Goal: Answer question/provide support: Share knowledge or assist other users

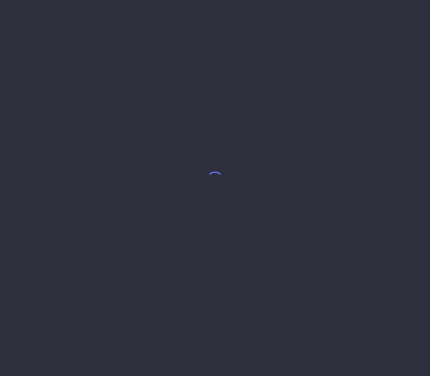
select select "8"
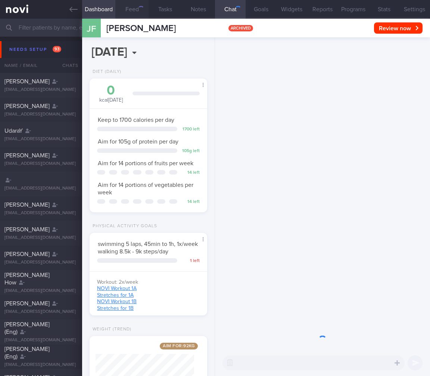
scroll to position [60, 99]
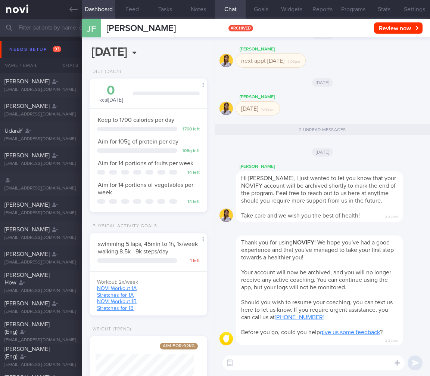
click at [64, 27] on input "text" at bounding box center [215, 28] width 430 height 18
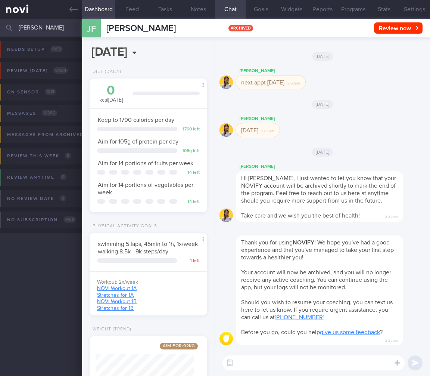
drag, startPoint x: 36, startPoint y: 25, endPoint x: -9, endPoint y: 28, distance: 45.3
click at [0, 28] on html "You are offline! Some functionality will be unavailable Patients New Users Coac…" at bounding box center [215, 188] width 430 height 376
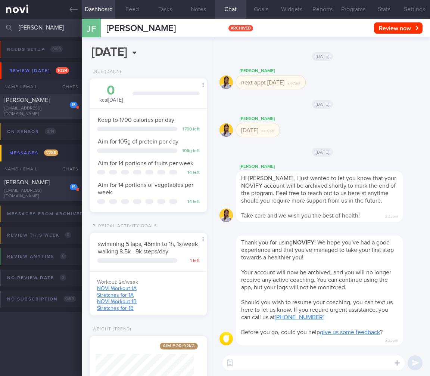
type input "theresa"
click at [59, 112] on div "theresaongsl@gmail.com" at bounding box center [40, 111] width 73 height 11
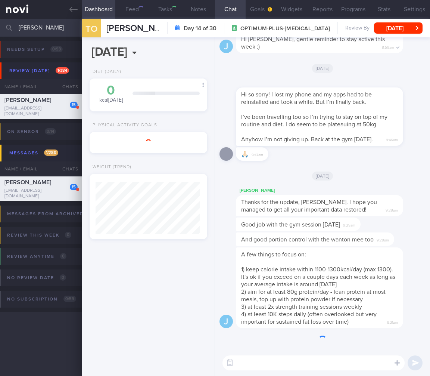
scroll to position [373324, 373286]
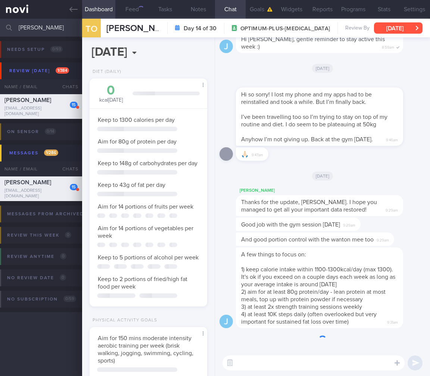
click at [395, 29] on button "Wed, 20 Aug" at bounding box center [398, 27] width 49 height 11
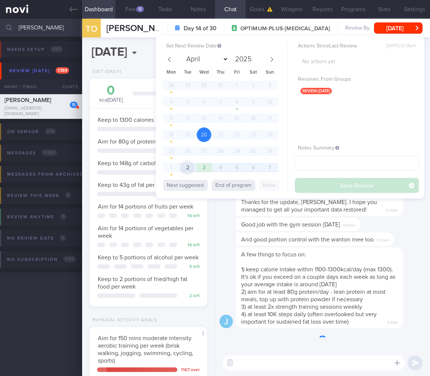
scroll to position [60, 99]
click at [183, 167] on span "2" at bounding box center [187, 167] width 15 height 15
select select "8"
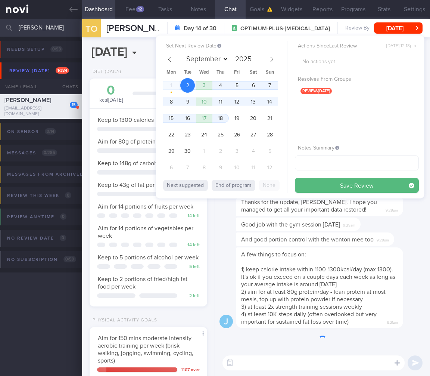
click at [340, 187] on button "Save Review" at bounding box center [357, 185] width 124 height 15
click at [337, 243] on div "And good portion control with the wanton mee too 9:29am" at bounding box center [315, 238] width 158 height 13
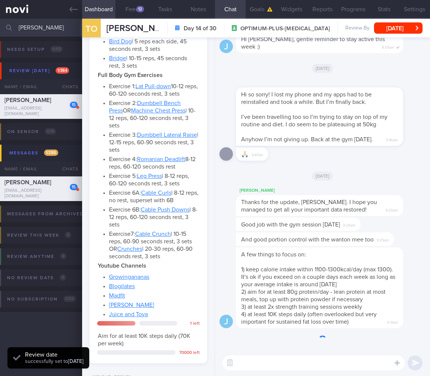
scroll to position [585, 0]
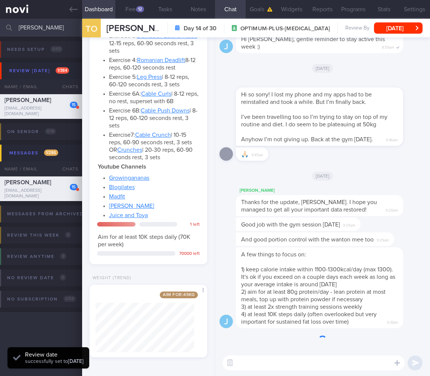
click at [195, 319] on div "Aim for: 45 kg Share" at bounding box center [149, 321] width 118 height 72
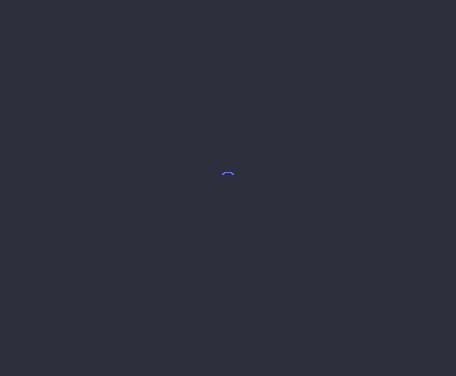
select select "5"
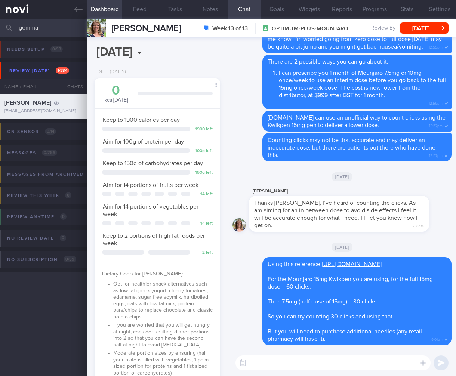
scroll to position [373320, 373278]
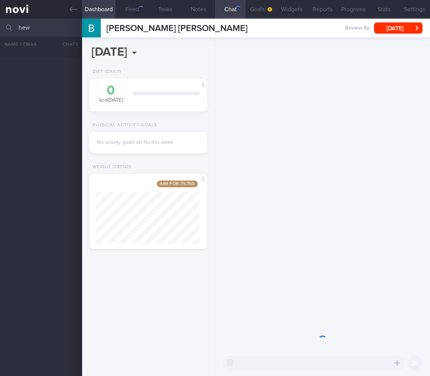
select select "8"
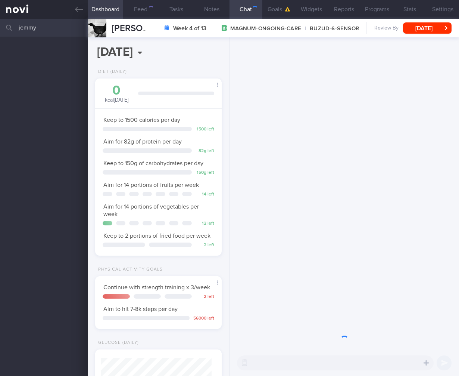
select select "7"
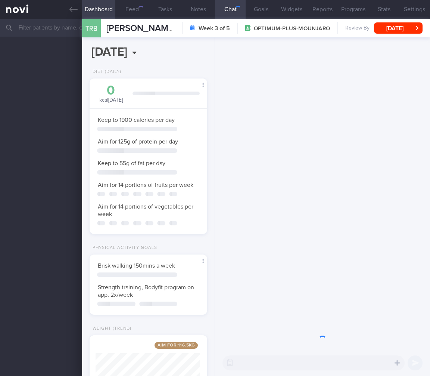
select select "7"
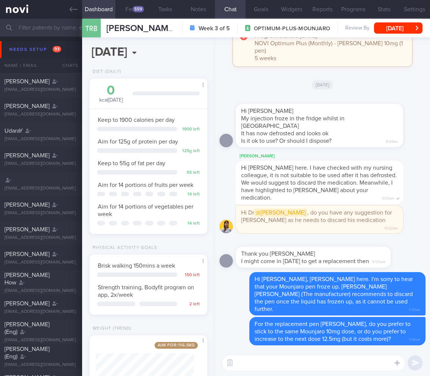
scroll to position [49, 99]
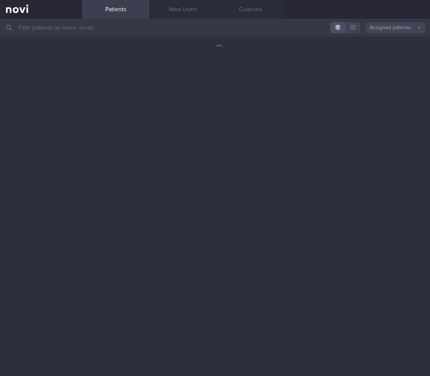
click at [103, 32] on input "text" at bounding box center [215, 28] width 430 height 18
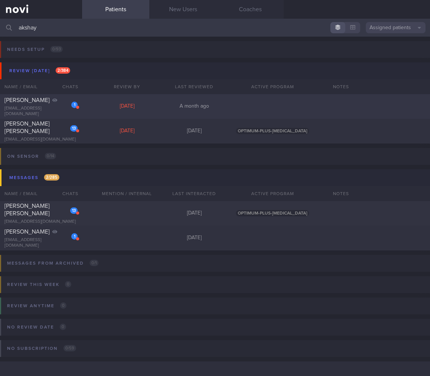
type input "akshay"
click at [126, 104] on div "Sun, 3 Aug" at bounding box center [126, 106] width 67 height 7
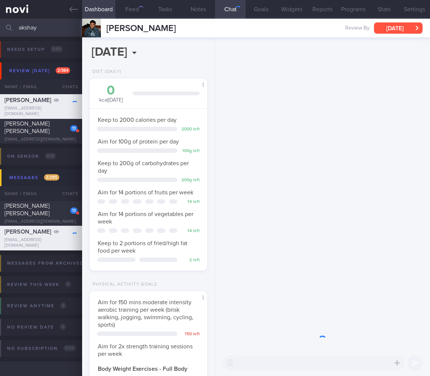
scroll to position [60, 99]
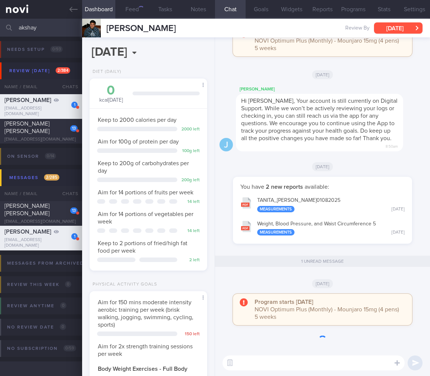
click at [396, 25] on button "Sun, 3 Aug" at bounding box center [398, 27] width 49 height 11
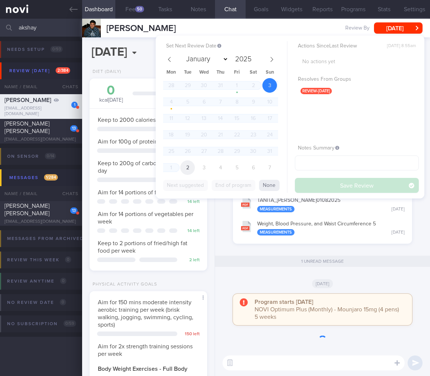
click at [185, 167] on span "2" at bounding box center [187, 167] width 15 height 15
select select "8"
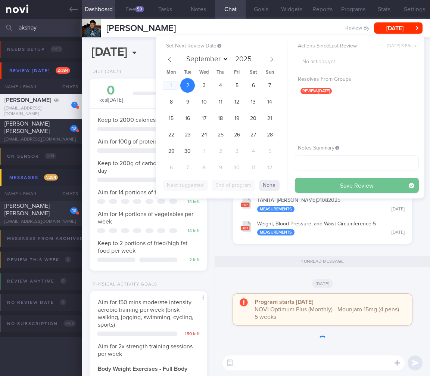
click at [334, 184] on button "Save Review" at bounding box center [357, 185] width 124 height 15
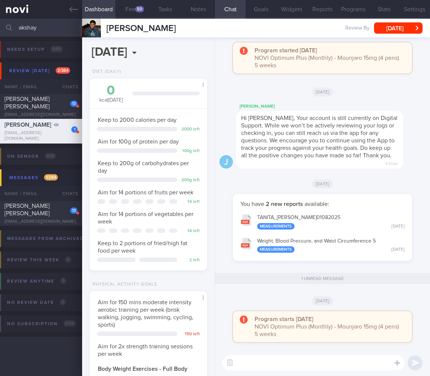
drag, startPoint x: 52, startPoint y: 26, endPoint x: -83, endPoint y: 23, distance: 135.2
click at [0, 23] on html "You are offline! Some functionality will be unavailable Patients New Users Coac…" at bounding box center [215, 188] width 430 height 376
click at [275, 177] on div "Fri, 1 Aug" at bounding box center [323, 183] width 206 height 21
click at [139, 11] on div "50" at bounding box center [139, 9] width 9 height 6
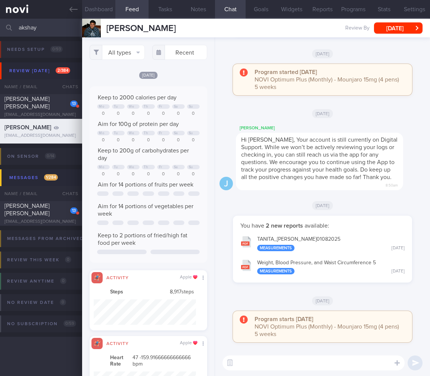
click at [103, 7] on button "Dashboard" at bounding box center [98, 9] width 33 height 19
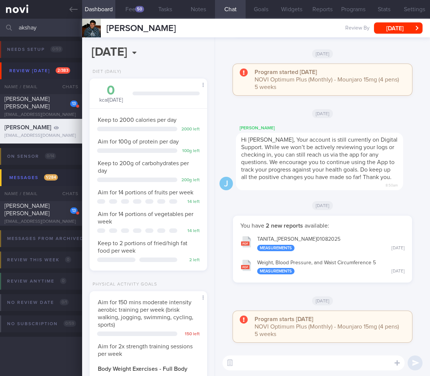
drag, startPoint x: 46, startPoint y: 28, endPoint x: -59, endPoint y: 23, distance: 105.4
click at [0, 23] on html "You are offline! Some functionality will be unavailable Patients New Users Coac…" at bounding box center [215, 188] width 430 height 376
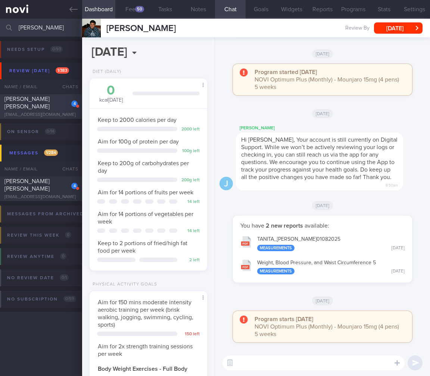
type input "wong huey"
click at [70, 110] on div "4 Roy Wong Huey Shyan roywhs@gmail.com" at bounding box center [41, 106] width 82 height 22
select select "7"
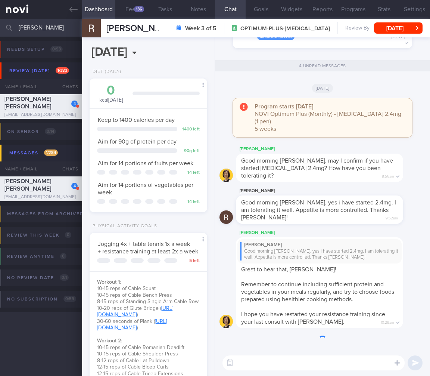
scroll to position [221, 0]
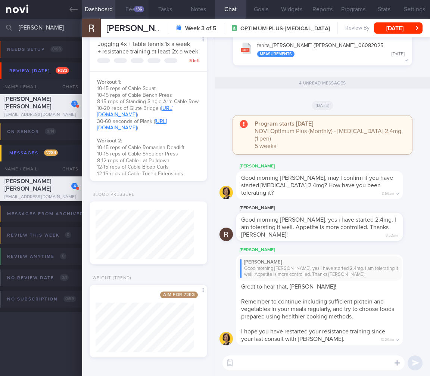
click at [127, 10] on button "Feed 136" at bounding box center [131, 9] width 33 height 19
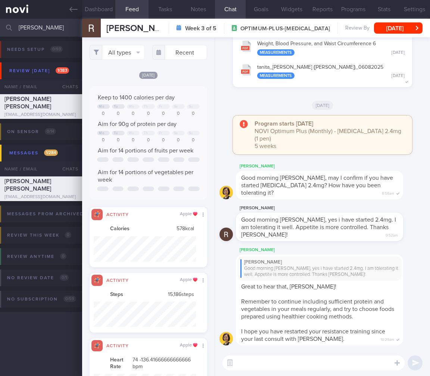
scroll to position [25, 102]
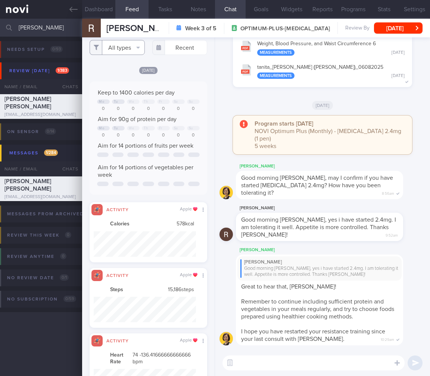
click at [137, 49] on button "All types" at bounding box center [117, 47] width 55 height 15
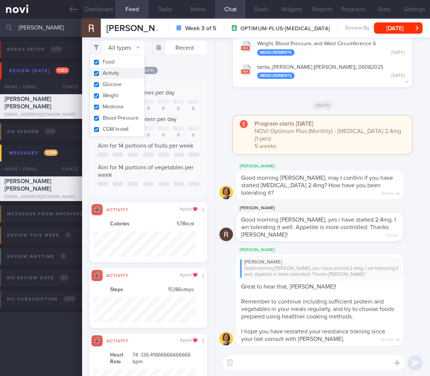
click at [129, 75] on button "Activity" at bounding box center [117, 73] width 55 height 11
checkbox input "false"
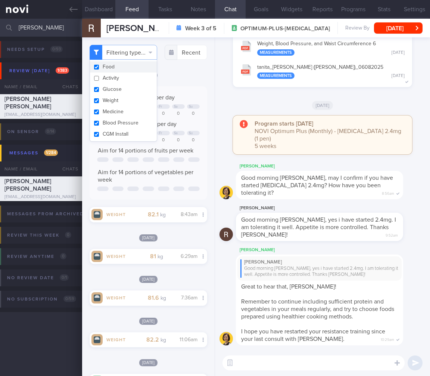
click at [204, 147] on div "Filtering type... Food Activity Glucose Weight Medicine Blood Pressure CGM Inst…" at bounding box center [148, 206] width 133 height 338
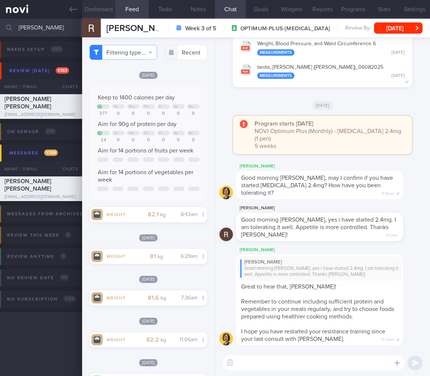
click at [105, 11] on button "Dashboard" at bounding box center [98, 9] width 33 height 19
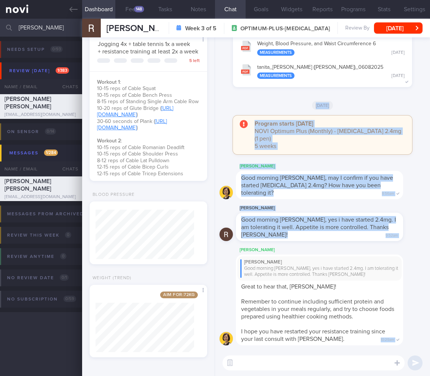
drag, startPoint x: 347, startPoint y: 348, endPoint x: 339, endPoint y: 366, distance: 19.5
click at [347, 352] on div "Mee Li Roy Wong Good morning Mee Li, yes i have started 2.4mg. I am tolerating …" at bounding box center [322, 206] width 215 height 338
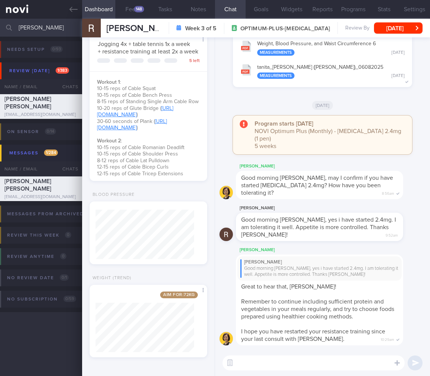
drag, startPoint x: 337, startPoint y: 368, endPoint x: 265, endPoint y: 359, distance: 72.6
click at [337, 368] on textarea at bounding box center [314, 362] width 182 height 15
click at [230, 359] on button "button" at bounding box center [229, 362] width 13 height 13
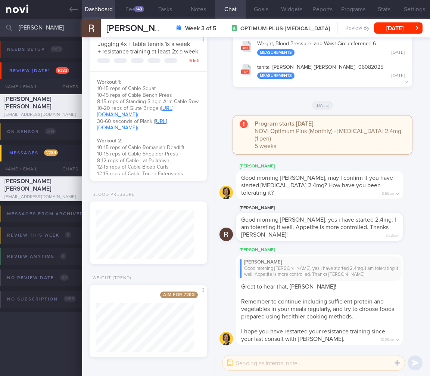
click at [255, 363] on textarea at bounding box center [314, 362] width 182 height 15
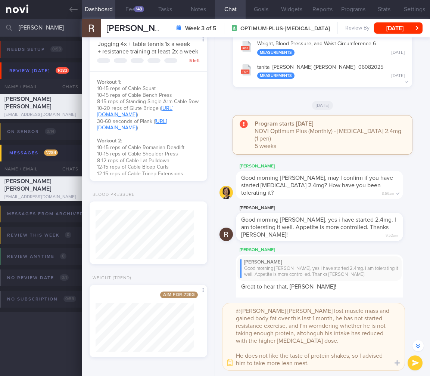
scroll to position [-59, 0]
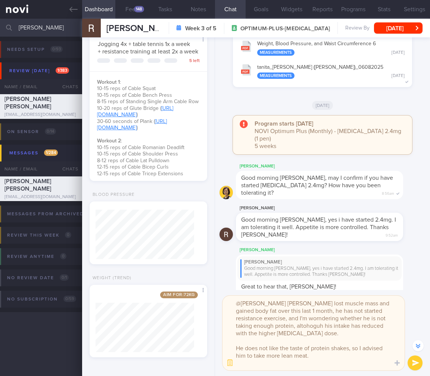
type textarea "@Mee Li Mr Roy lost muscle mass and gained body fat over this last 1 month, he …"
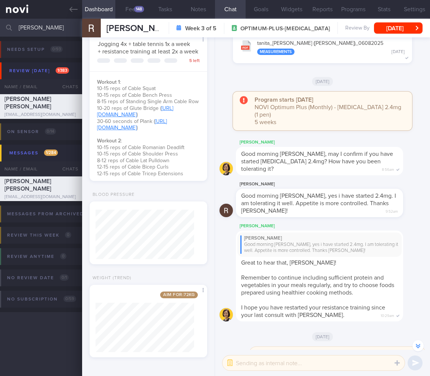
scroll to position [-24, 0]
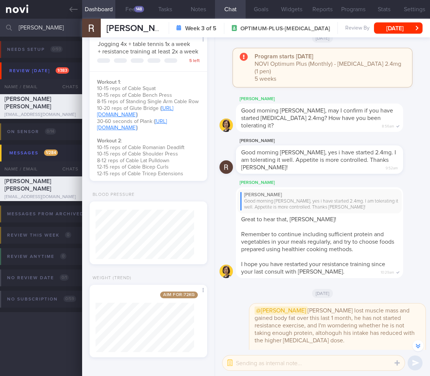
drag, startPoint x: 57, startPoint y: 28, endPoint x: -59, endPoint y: 32, distance: 116.2
click at [0, 32] on html "You are offline! Some functionality will be unavailable Patients New Users Coac…" at bounding box center [215, 188] width 430 height 376
click at [413, 30] on button "Tue, 19 Aug" at bounding box center [398, 27] width 49 height 11
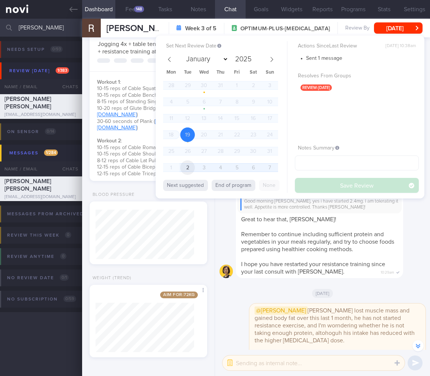
click at [185, 168] on span "2" at bounding box center [187, 167] width 15 height 15
select select "8"
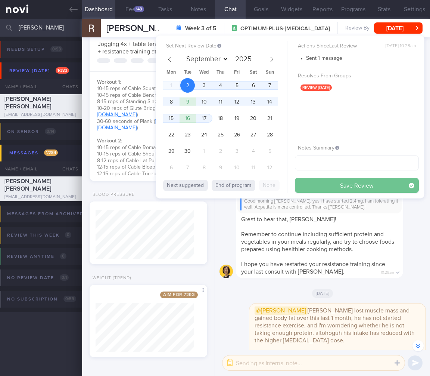
click at [355, 183] on button "Save Review" at bounding box center [357, 185] width 124 height 15
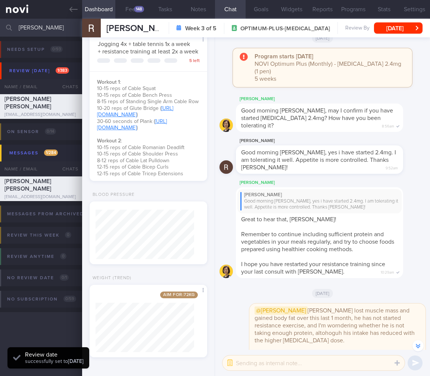
drag, startPoint x: 40, startPoint y: 33, endPoint x: 50, endPoint y: 31, distance: 10.6
click at [40, 33] on input "wong huey" at bounding box center [215, 28] width 430 height 18
drag, startPoint x: 55, startPoint y: 30, endPoint x: -26, endPoint y: 28, distance: 81.0
click at [0, 28] on html "You are offline! Some functionality will be unavailable Patients New Users Coac…" at bounding box center [215, 188] width 430 height 376
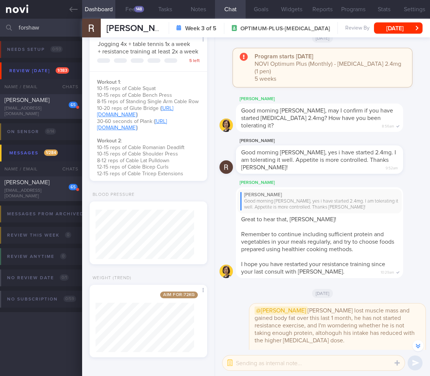
type input "forshaw"
click at [35, 110] on div "65 JACQUELINE ANN FORSHAW jaffa74@hotmail.com" at bounding box center [41, 106] width 82 height 21
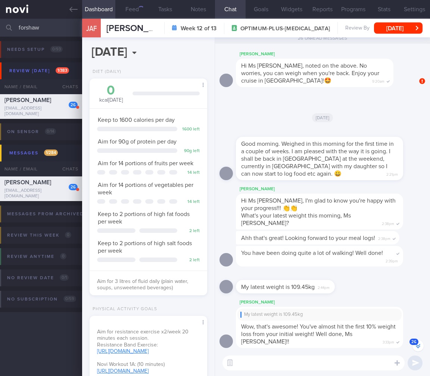
scroll to position [60, 99]
click at [0, 20] on html "You are offline! Some functionality will be unavailable Patients New Users Coac…" at bounding box center [215, 188] width 430 height 376
click at [413, 20] on div "JAF JACQUELINE ANN FORSHAW JACQUELINE ANN FORSHAW jaffa74@hotmail.com Week 12 o…" at bounding box center [256, 28] width 348 height 19
click at [409, 22] on button "Thu, 12 Jun" at bounding box center [398, 27] width 49 height 11
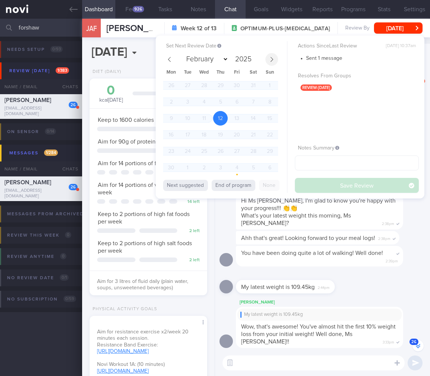
click at [269, 57] on icon at bounding box center [271, 59] width 5 height 5
click at [271, 59] on icon at bounding box center [271, 59] width 5 height 5
click at [272, 59] on icon at bounding box center [271, 59] width 5 height 5
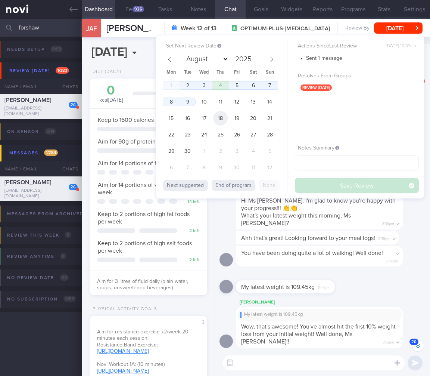
select select "8"
click at [192, 86] on span "2" at bounding box center [187, 85] width 15 height 15
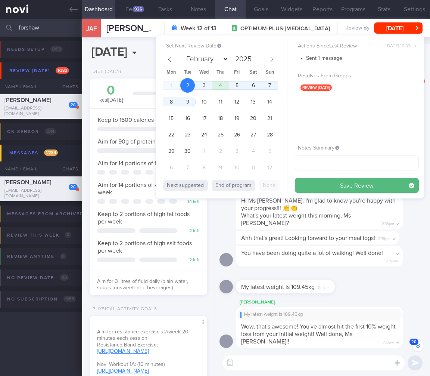
click at [360, 181] on button "Save Review" at bounding box center [357, 185] width 124 height 15
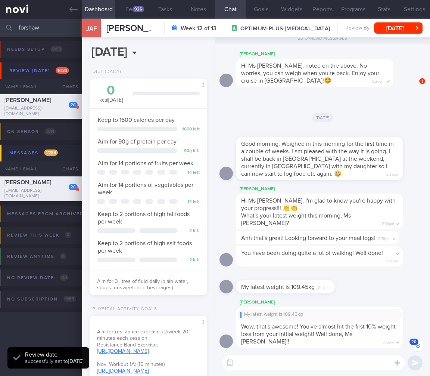
drag, startPoint x: 57, startPoint y: 28, endPoint x: -59, endPoint y: 19, distance: 115.7
click at [0, 19] on html "You are offline! Some functionality will be unavailable Patients New Users Coac…" at bounding box center [215, 188] width 430 height 376
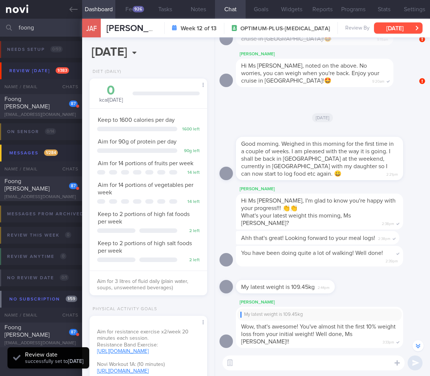
type input "foong"
click at [49, 100] on div "Foong Wai Lumn" at bounding box center [39, 102] width 71 height 15
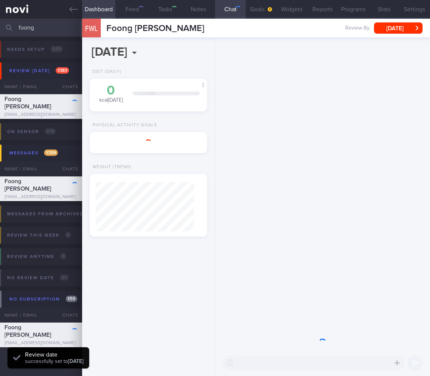
click at [414, 29] on button "Wed, 30 Apr" at bounding box center [398, 27] width 49 height 11
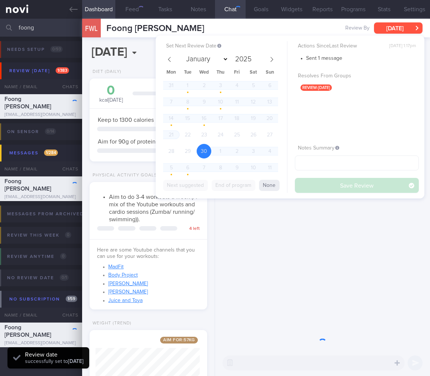
scroll to position [60, 99]
click at [270, 58] on icon at bounding box center [271, 59] width 5 height 5
click at [275, 58] on span at bounding box center [271, 59] width 13 height 13
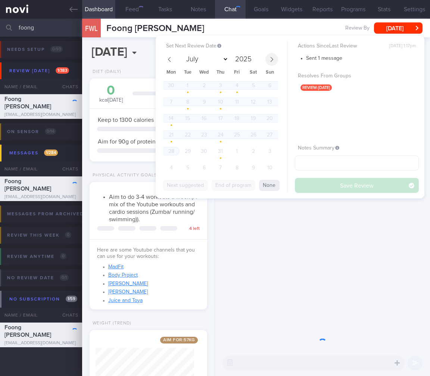
click at [274, 59] on icon at bounding box center [271, 59] width 5 height 5
click at [184, 165] on span "2" at bounding box center [187, 167] width 15 height 15
click at [348, 180] on button "Save Review" at bounding box center [357, 185] width 124 height 15
click at [145, 277] on li "Body Project" at bounding box center [153, 274] width 91 height 9
select select "8"
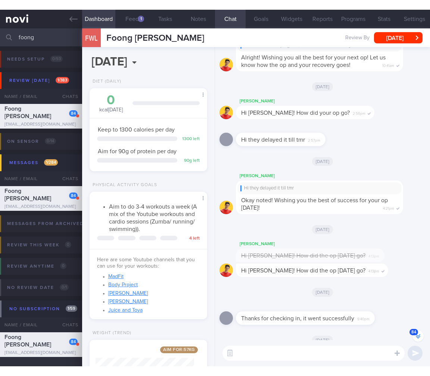
scroll to position [-1092, 0]
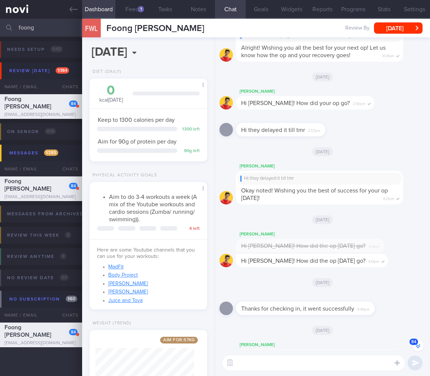
drag, startPoint x: 50, startPoint y: 30, endPoint x: -75, endPoint y: 12, distance: 125.6
click at [0, 12] on html "You are offline! Some functionality will be unavailable Patients New Users Coac…" at bounding box center [215, 188] width 430 height 376
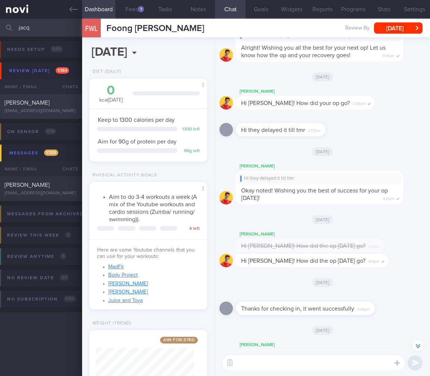
type input "jacq"
click at [45, 103] on div "JACQUELINE ANN FORSHAW" at bounding box center [39, 102] width 71 height 7
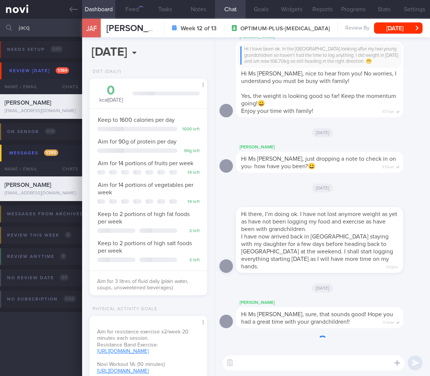
scroll to position [49, 99]
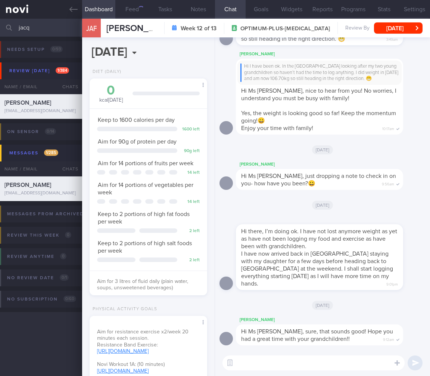
drag, startPoint x: 231, startPoint y: 363, endPoint x: 251, endPoint y: 361, distance: 20.6
click at [231, 363] on button "button" at bounding box center [229, 362] width 13 height 13
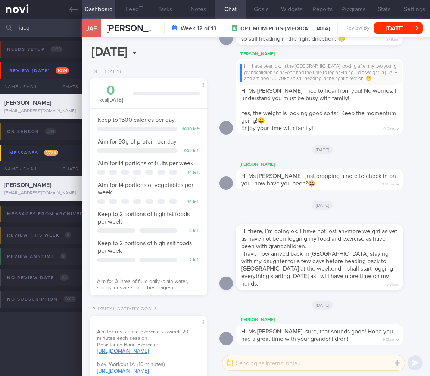
click at [273, 362] on textarea at bounding box center [314, 362] width 182 height 15
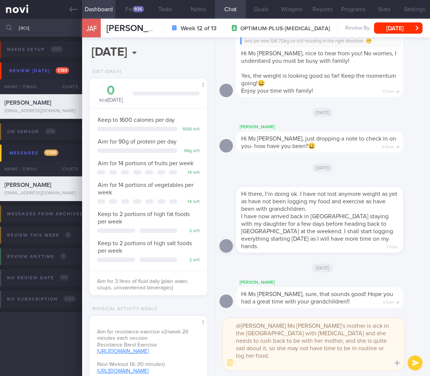
scroll to position [0, 0]
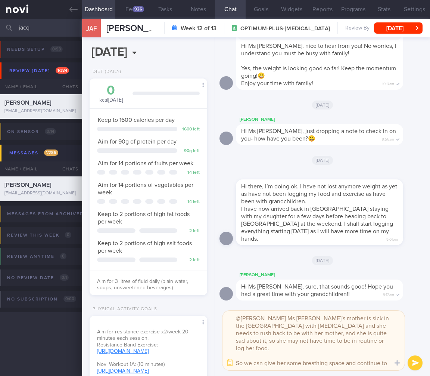
type textarea "@Sharon Ms Jacqueline's mother is sick in the UK with liver failure and she nee…"
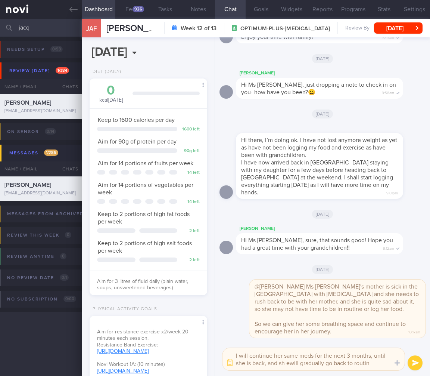
type textarea "I will continue her same meds for the next 3 months, until she is back, and sh …"
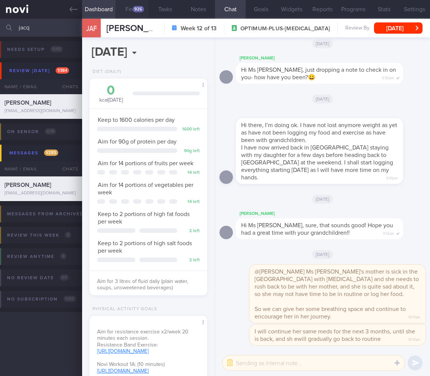
click at [131, 10] on button "Feed 926" at bounding box center [131, 9] width 33 height 19
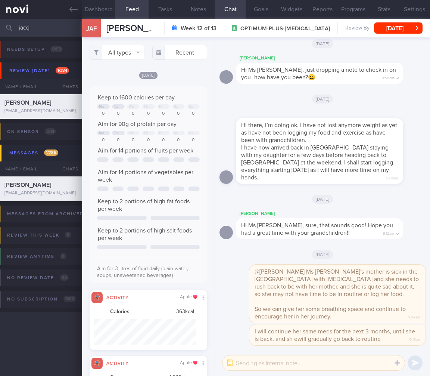
scroll to position [25, 102]
click at [138, 49] on button "All types" at bounding box center [117, 52] width 55 height 15
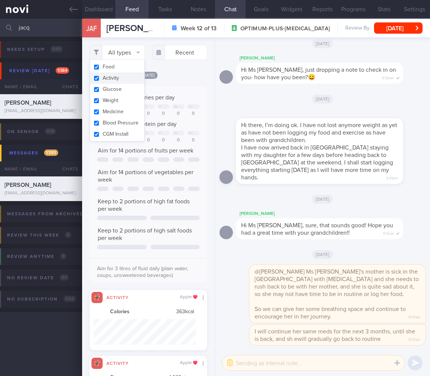
click at [112, 79] on button "Activity" at bounding box center [117, 77] width 55 height 11
checkbox input "false"
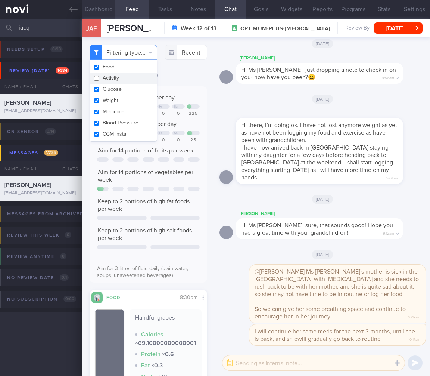
click at [102, 10] on button "Dashboard" at bounding box center [98, 9] width 33 height 19
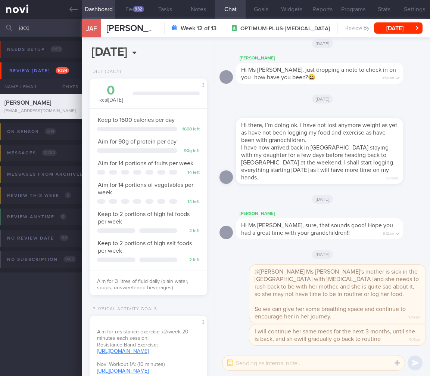
drag, startPoint x: 52, startPoint y: 31, endPoint x: -65, endPoint y: 21, distance: 117.3
click at [0, 21] on html "You are offline! Some functionality will be unavailable Patients New Users Coac…" at bounding box center [215, 188] width 430 height 376
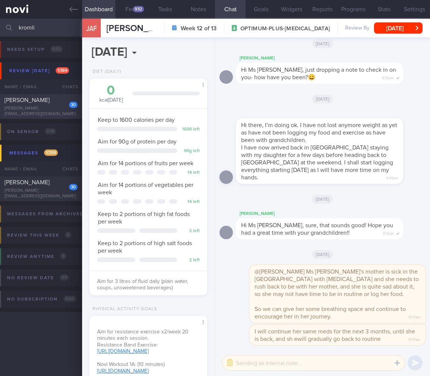
type input "kromli"
click at [43, 101] on span "TATYANA KROMLI" at bounding box center [26, 100] width 45 height 6
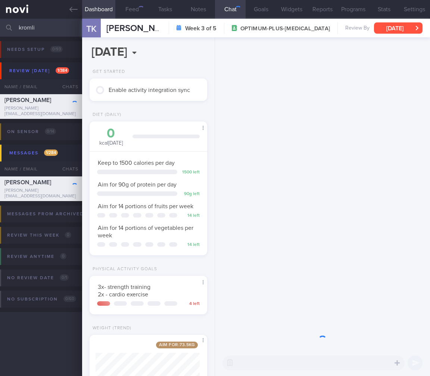
click at [410, 29] on button "Thu, 14 Aug" at bounding box center [398, 27] width 49 height 11
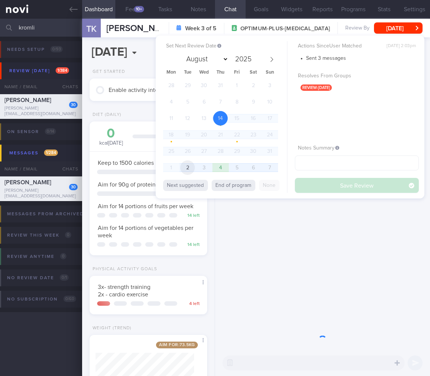
scroll to position [60, 99]
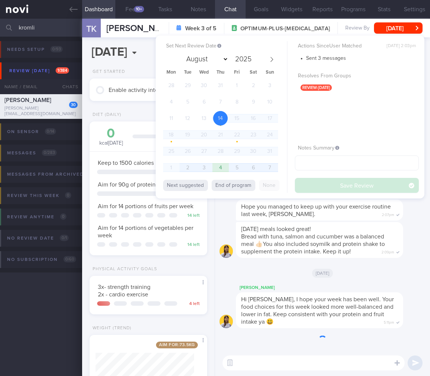
click at [183, 169] on span "2" at bounding box center [187, 167] width 15 height 15
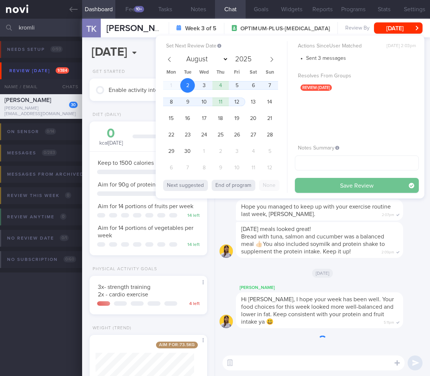
select select "8"
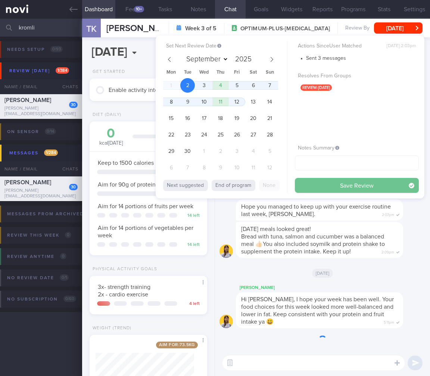
click at [343, 185] on button "Save Review" at bounding box center [357, 185] width 124 height 15
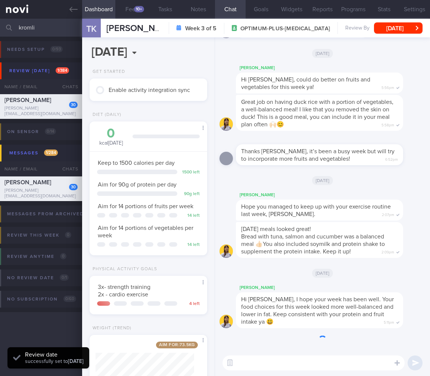
drag, startPoint x: 347, startPoint y: 229, endPoint x: 348, endPoint y: 233, distance: 4.5
click at [346, 229] on div "Yesterday's meals looked great! Bread with tuna, salmon and cucumber was a bala…" at bounding box center [319, 240] width 167 height 36
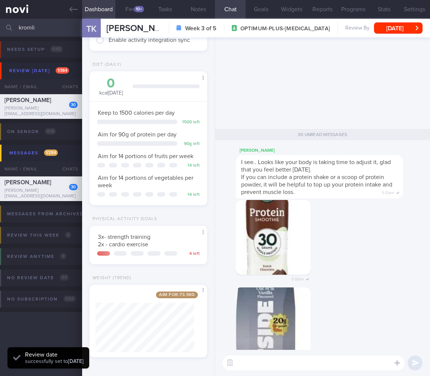
scroll to position [0, 0]
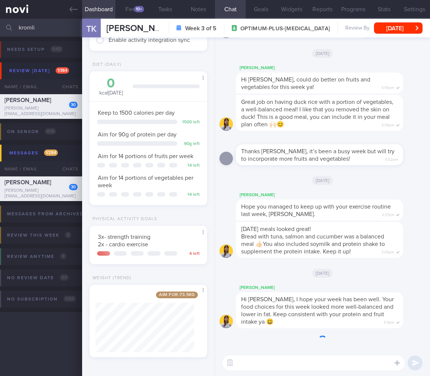
click at [129, 14] on button "Feed 10+" at bounding box center [131, 9] width 33 height 19
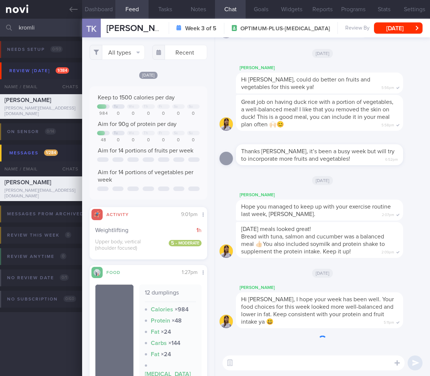
click at [101, 12] on button "Dashboard" at bounding box center [98, 9] width 33 height 19
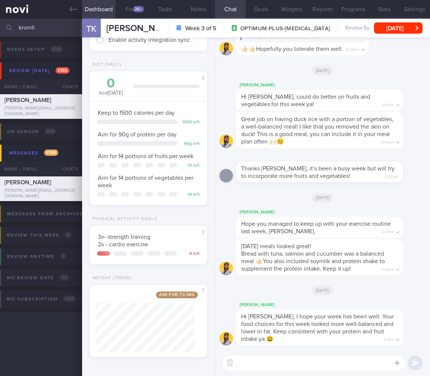
drag, startPoint x: 39, startPoint y: 23, endPoint x: -31, endPoint y: 19, distance: 69.6
click at [0, 19] on html "You are offline! Some functionality will be unavailable Patients New Users Coac…" at bounding box center [215, 188] width 430 height 376
drag, startPoint x: 126, startPoint y: 1, endPoint x: 128, endPoint y: 5, distance: 4.9
click at [126, 2] on button "Feed 26+" at bounding box center [131, 9] width 33 height 19
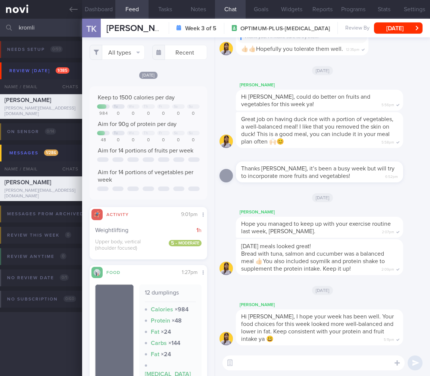
click at [128, 5] on button "Feed 26+" at bounding box center [131, 9] width 33 height 19
click at [105, 7] on button "Dashboard" at bounding box center [98, 9] width 33 height 19
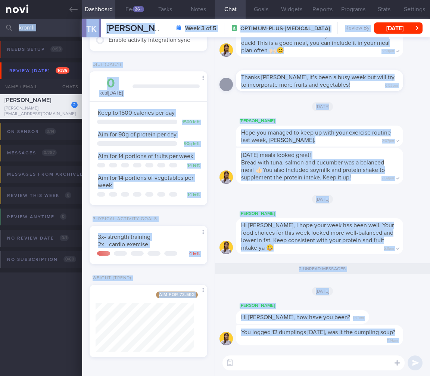
click at [28, 26] on input "kromli" at bounding box center [215, 28] width 430 height 18
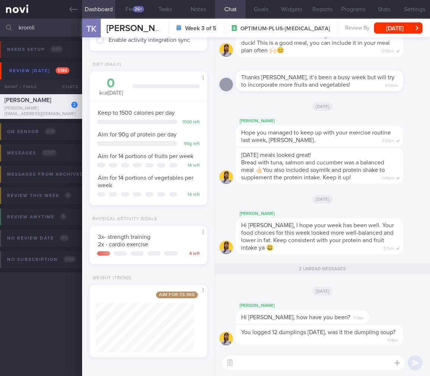
click at [28, 26] on input "kromli" at bounding box center [215, 28] width 430 height 18
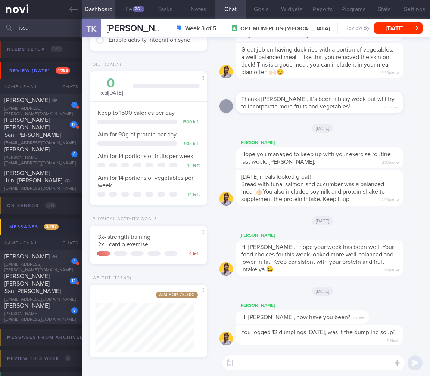
type input "issa"
click at [54, 140] on div "issacasal22@gmail.com" at bounding box center [40, 143] width 73 height 6
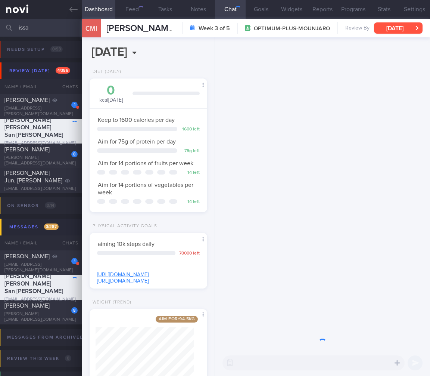
click at [405, 33] on button "Tue, 19 Aug" at bounding box center [398, 27] width 49 height 11
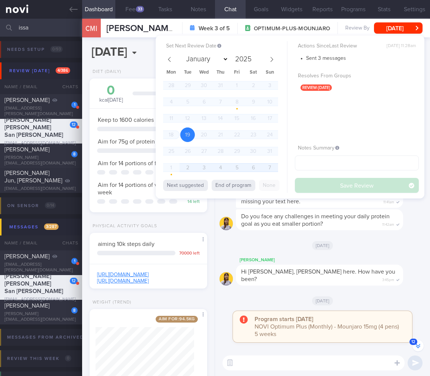
scroll to position [-280, 0]
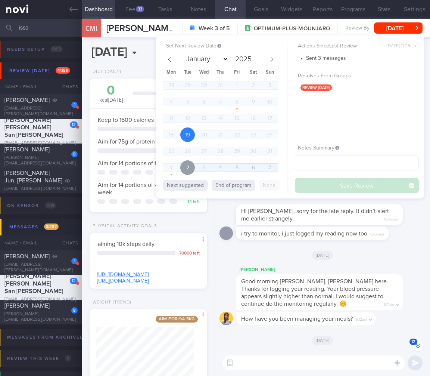
click at [188, 163] on span "2" at bounding box center [187, 167] width 15 height 15
click at [340, 181] on button "Save Review" at bounding box center [357, 185] width 124 height 15
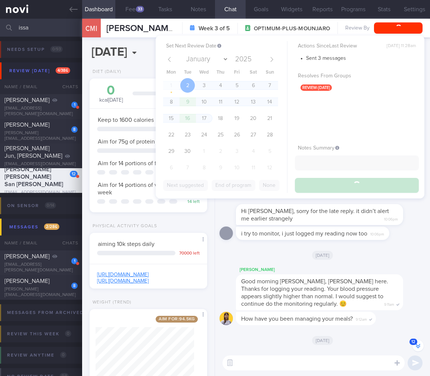
select select "8"
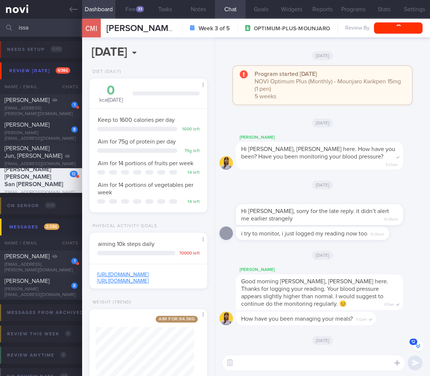
click at [313, 235] on div "i try to monitor, i just logged my reading now too 10:06pm" at bounding box center [312, 232] width 153 height 13
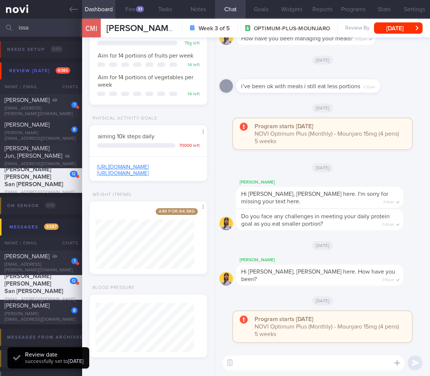
scroll to position [128, 0]
drag, startPoint x: 38, startPoint y: 28, endPoint x: -43, endPoint y: 24, distance: 81.1
click at [0, 24] on html "You are offline! Some functionality will be unavailable Patients New Users Coac…" at bounding box center [215, 188] width 430 height 376
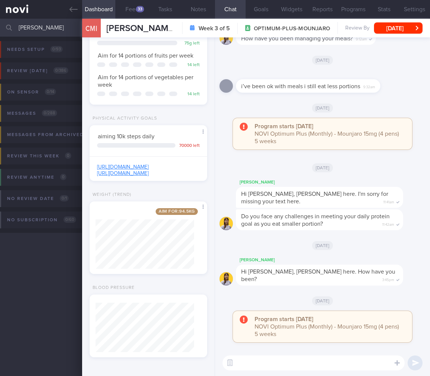
drag, startPoint x: 43, startPoint y: 27, endPoint x: -18, endPoint y: 28, distance: 60.9
click at [0, 28] on html "You are offline! Some functionality will be unavailable Patients New Users Coac…" at bounding box center [215, 188] width 430 height 376
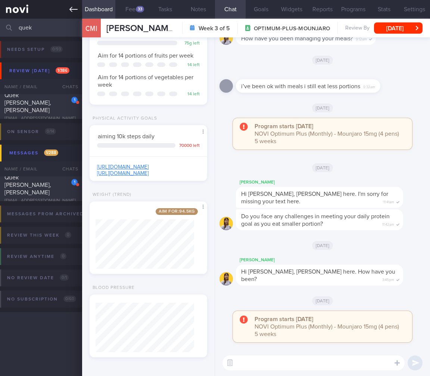
type input "quek"
click at [30, 6] on link at bounding box center [41, 9] width 82 height 19
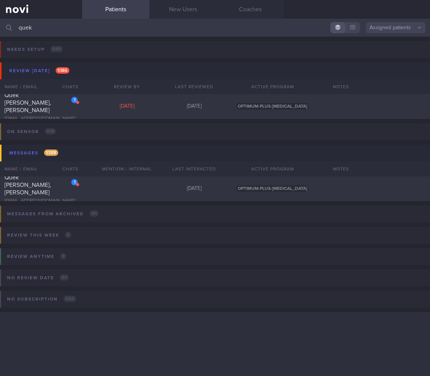
drag, startPoint x: 52, startPoint y: 25, endPoint x: 1, endPoint y: 24, distance: 51.2
click at [1, 24] on div "quek Assigned patients Assigned patients All active patients Archived patients" at bounding box center [215, 28] width 430 height 18
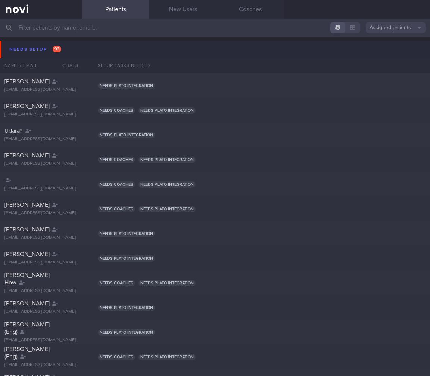
click at [348, 49] on button "Needs setup 93" at bounding box center [216, 49] width 432 height 17
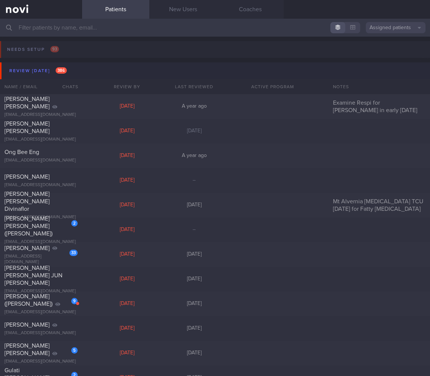
click at [153, 67] on button "Review today 386" at bounding box center [216, 70] width 432 height 17
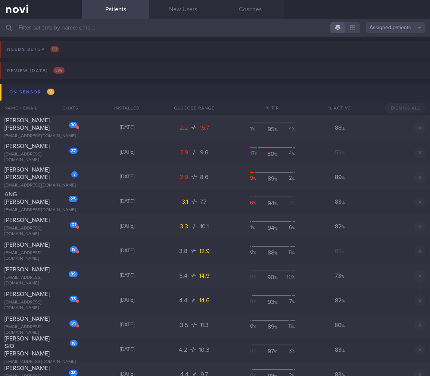
click at [111, 91] on button "On sensor 14" at bounding box center [216, 92] width 432 height 17
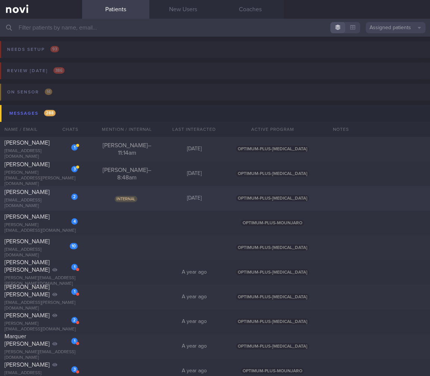
click at [136, 358] on div "2 MALLIKA SARKAR mal_sarkar@yahoo.com Internal Yesterday OPTIMUM-PLUS-RYBELSUS" at bounding box center [215, 370] width 430 height 25
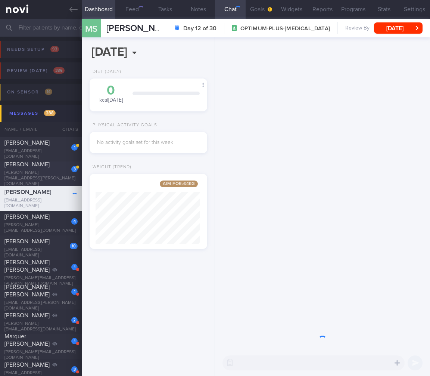
scroll to position [63, 104]
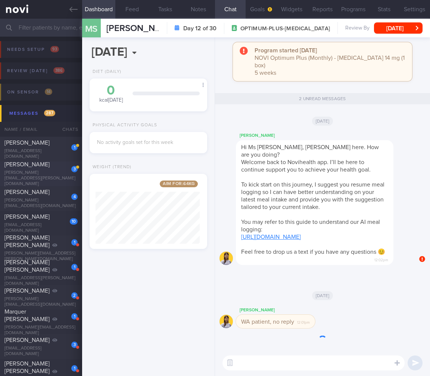
click at [45, 175] on div "3 RATH SWAJIT swajit.rath@gmail.com" at bounding box center [41, 174] width 82 height 26
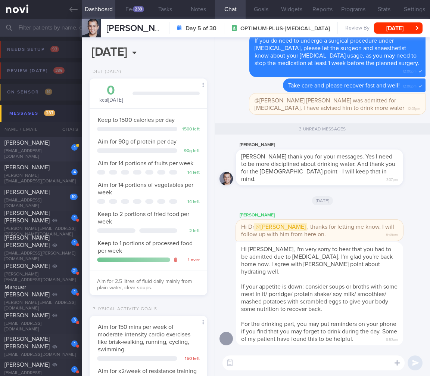
click at [39, 155] on div "jaffa74@hotmail.com" at bounding box center [40, 153] width 73 height 11
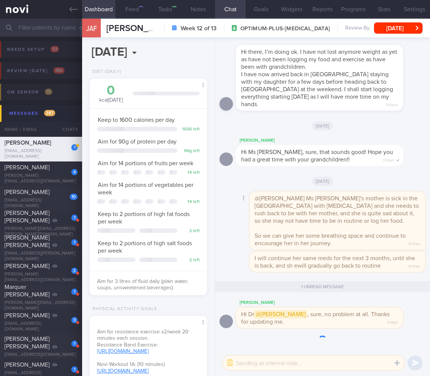
scroll to position [49, 99]
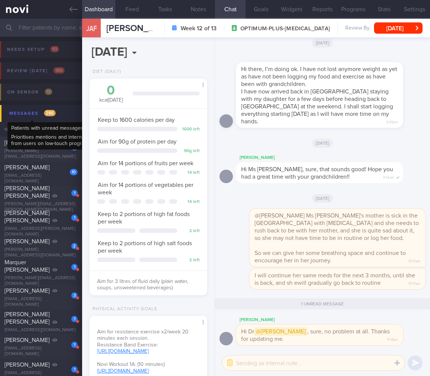
click at [50, 109] on div "Messages 286" at bounding box center [32, 113] width 50 height 10
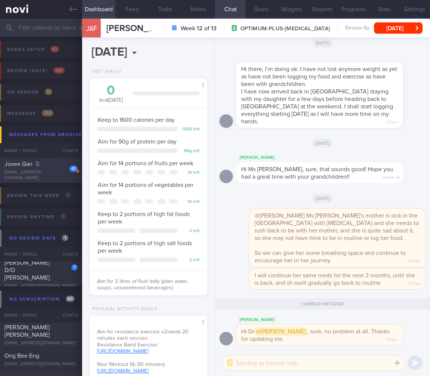
click at [47, 167] on div "Jovee Gan" at bounding box center [39, 163] width 71 height 7
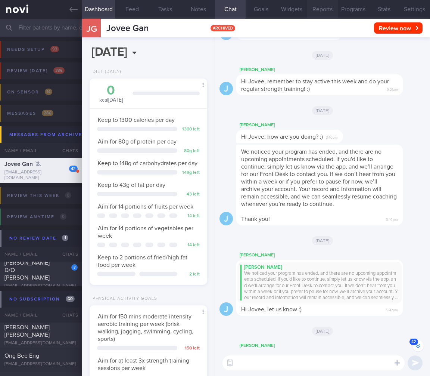
scroll to position [-260, 0]
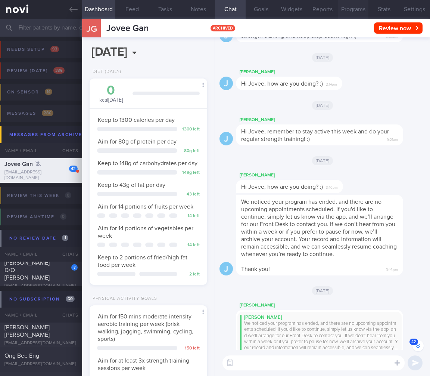
click at [360, 10] on button "Programs" at bounding box center [353, 9] width 31 height 19
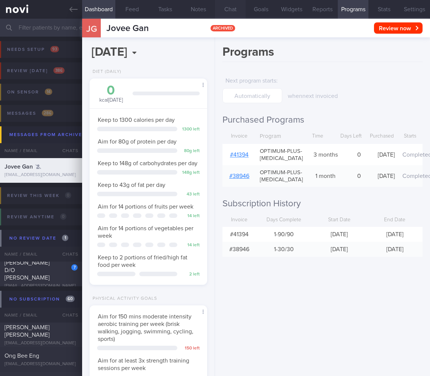
click at [232, 9] on button "Chat" at bounding box center [230, 9] width 31 height 19
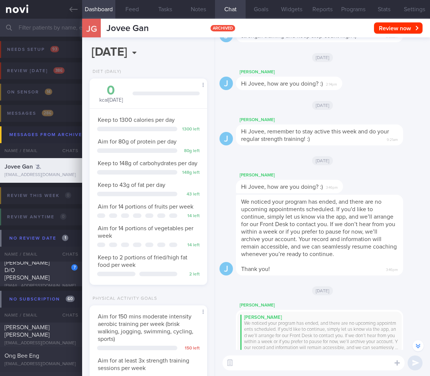
click at [40, 277] on div "Anushree D/O Sankara Pillai" at bounding box center [39, 270] width 71 height 22
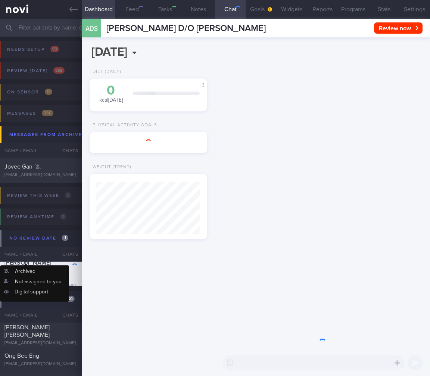
select select "8"
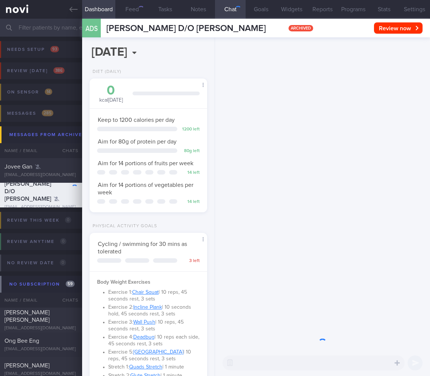
scroll to position [60, 99]
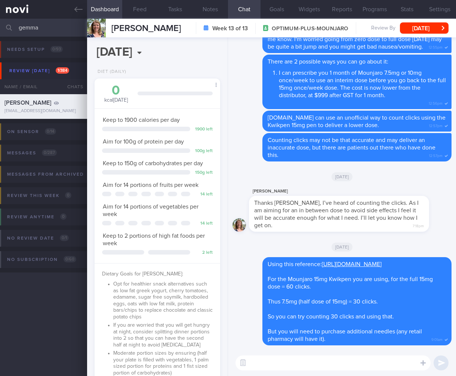
select select "5"
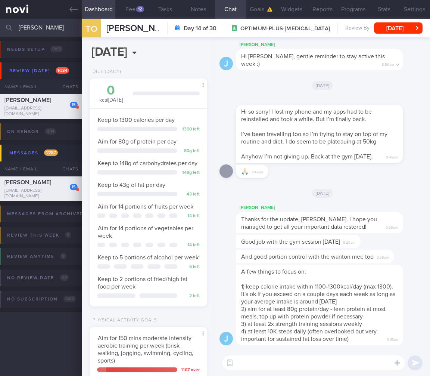
select select "8"
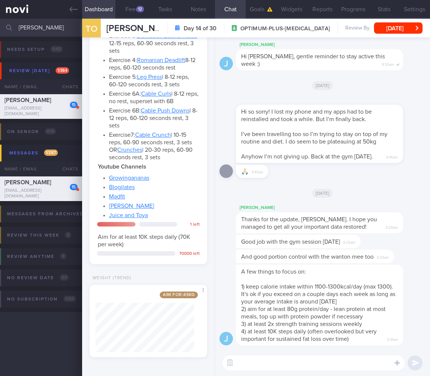
drag, startPoint x: 66, startPoint y: 31, endPoint x: -109, endPoint y: 20, distance: 175.1
click at [0, 20] on html "You are offline! Some functionality will be unavailable Patients New Users Coac…" at bounding box center [215, 188] width 430 height 376
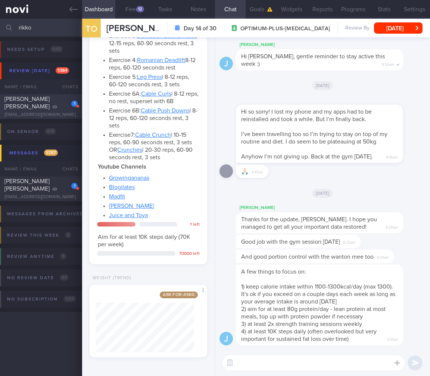
type input "rikko"
click at [22, 97] on span "Rikko Chan Rui Xuan" at bounding box center [26, 102] width 45 height 13
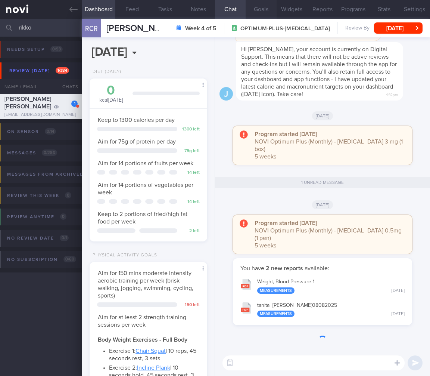
scroll to position [60, 99]
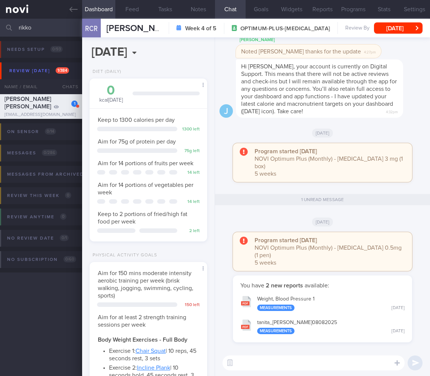
drag, startPoint x: 72, startPoint y: 24, endPoint x: -59, endPoint y: 3, distance: 132.7
click at [0, 3] on html "You are offline! Some functionality will be unavailable Patients New Users Coac…" at bounding box center [215, 188] width 430 height 376
click at [407, 32] on button "Fri, 8 Aug" at bounding box center [398, 27] width 49 height 11
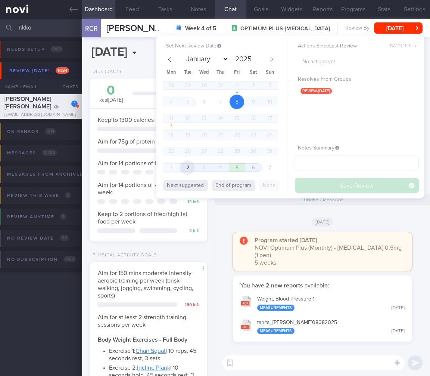
click at [186, 167] on span "2" at bounding box center [187, 167] width 15 height 15
select select "8"
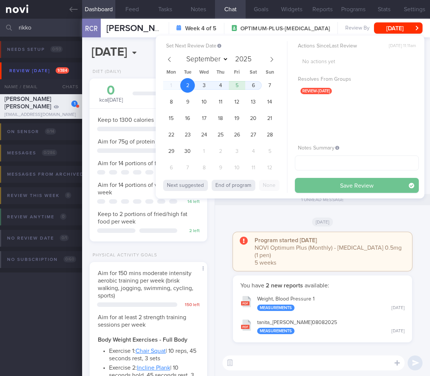
click at [336, 184] on button "Save Review" at bounding box center [357, 185] width 124 height 15
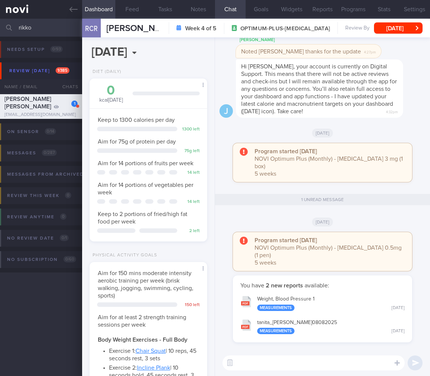
drag, startPoint x: 46, startPoint y: 29, endPoint x: -62, endPoint y: 19, distance: 108.4
click at [0, 19] on html "You are offline! Some functionality will be unavailable Patients New Users Coac…" at bounding box center [215, 188] width 430 height 376
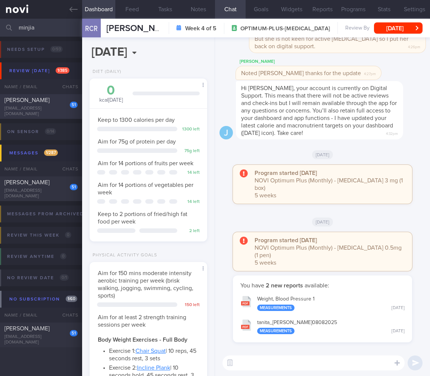
type input "minjia"
click at [48, 114] on div "meanjia@gmail.com" at bounding box center [40, 111] width 73 height 11
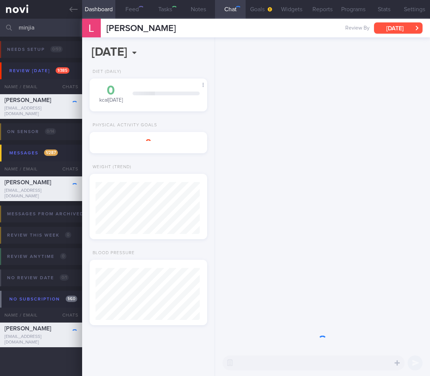
click at [385, 24] on button "Fri, 1 Aug" at bounding box center [398, 27] width 49 height 11
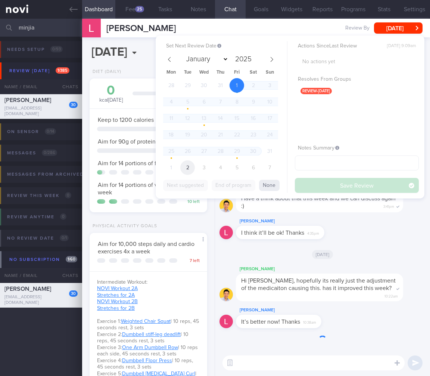
scroll to position [60, 99]
click at [195, 167] on div "28 29 30 31 1 2 3 4 5 6 7 8 9 10 11 12 13 14 15 16 17 18 19 20 21 22 23 24 25 2…" at bounding box center [220, 127] width 115 height 99
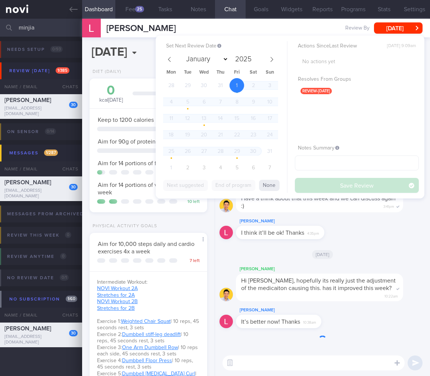
click at [377, 190] on div "Actions Since Last Review Fri, 1 Aug, 9:09am No actions yet Resolves From Group…" at bounding box center [357, 117] width 124 height 152
click at [185, 169] on span "2" at bounding box center [187, 167] width 15 height 15
select select "8"
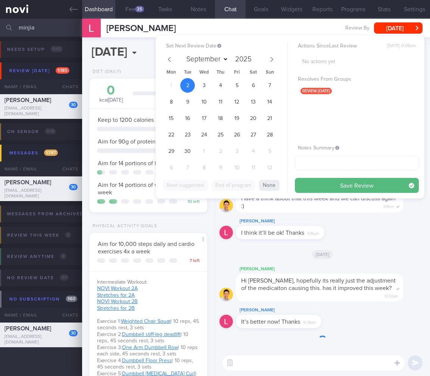
click at [336, 189] on button "Save Review" at bounding box center [357, 185] width 124 height 15
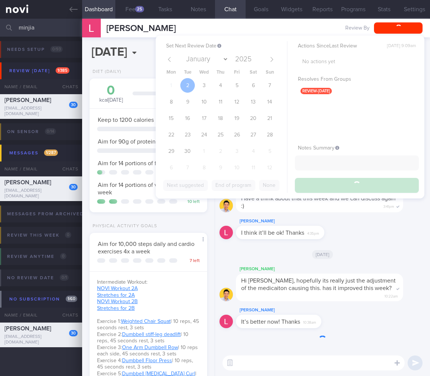
click at [334, 245] on div "Fri, 29 Aug" at bounding box center [323, 253] width 206 height 21
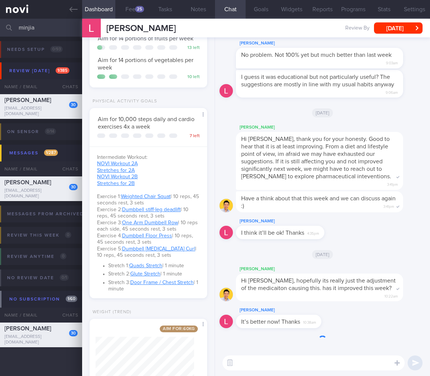
scroll to position [249, 0]
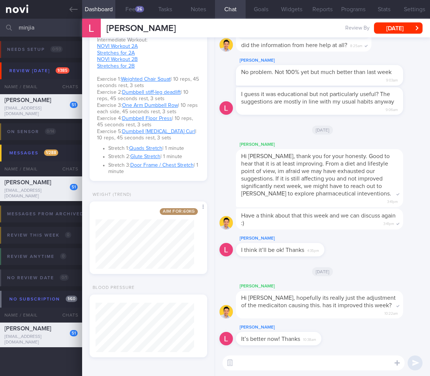
drag, startPoint x: 54, startPoint y: 31, endPoint x: -49, endPoint y: 16, distance: 103.7
click at [0, 16] on html "You are offline! Some functionality will be unavailable Patients New Users Coac…" at bounding box center [215, 188] width 430 height 376
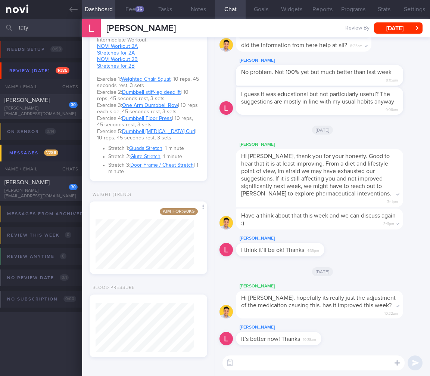
type input "taty"
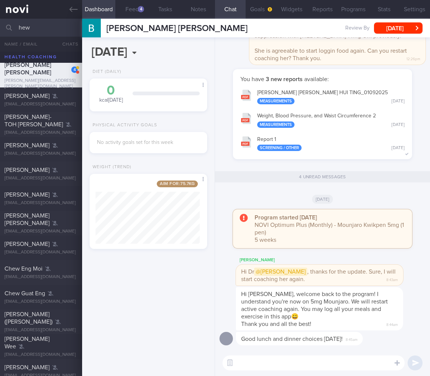
select select "8"
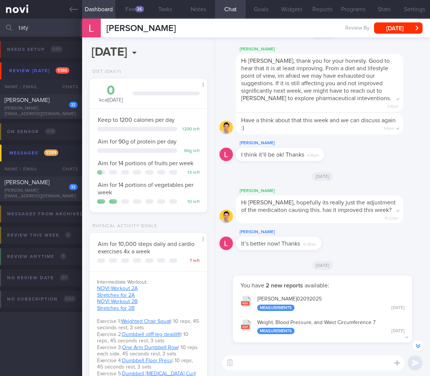
select select "8"
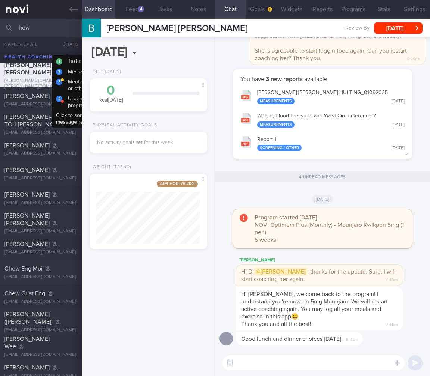
select select "8"
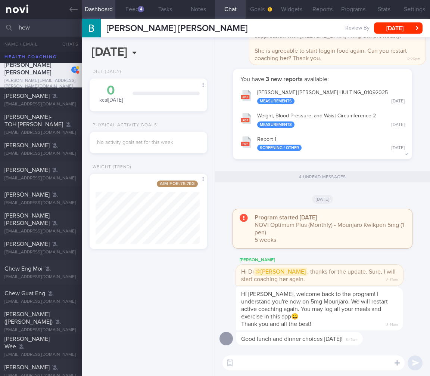
drag, startPoint x: 57, startPoint y: 29, endPoint x: -37, endPoint y: 18, distance: 94.3
click at [0, 18] on html "You are offline! Some functionality will be unavailable Patients New Users Coac…" at bounding box center [215, 188] width 430 height 376
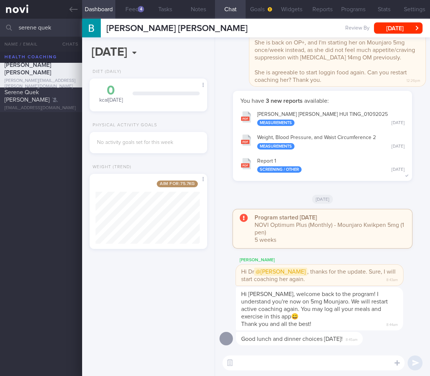
type input "serene quek"
click at [42, 101] on div "Serene Quek [PERSON_NAME]" at bounding box center [39, 95] width 71 height 15
